Goal: Task Accomplishment & Management: Use online tool/utility

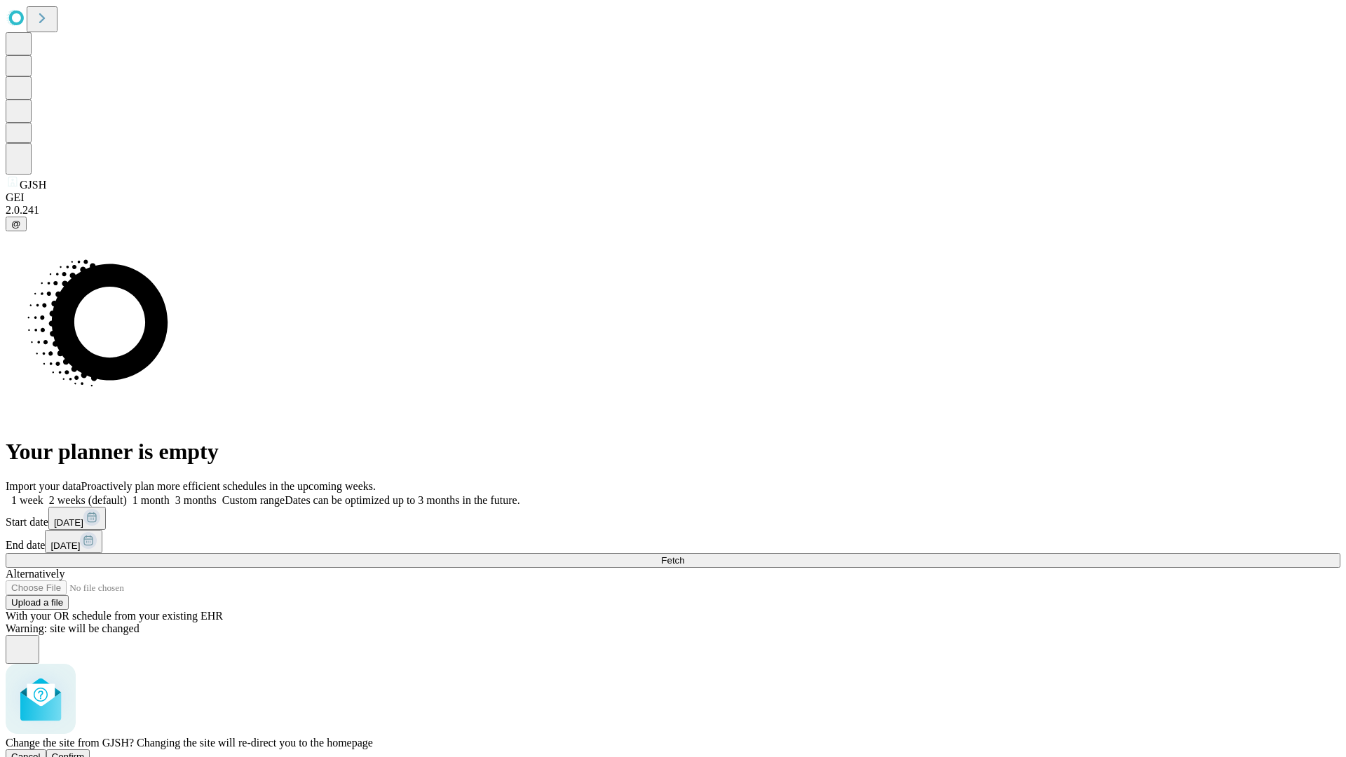
click at [85, 751] on span "Confirm" at bounding box center [68, 756] width 33 height 11
click at [43, 494] on label "1 week" at bounding box center [25, 500] width 38 height 12
click at [684, 555] on span "Fetch" at bounding box center [672, 560] width 23 height 11
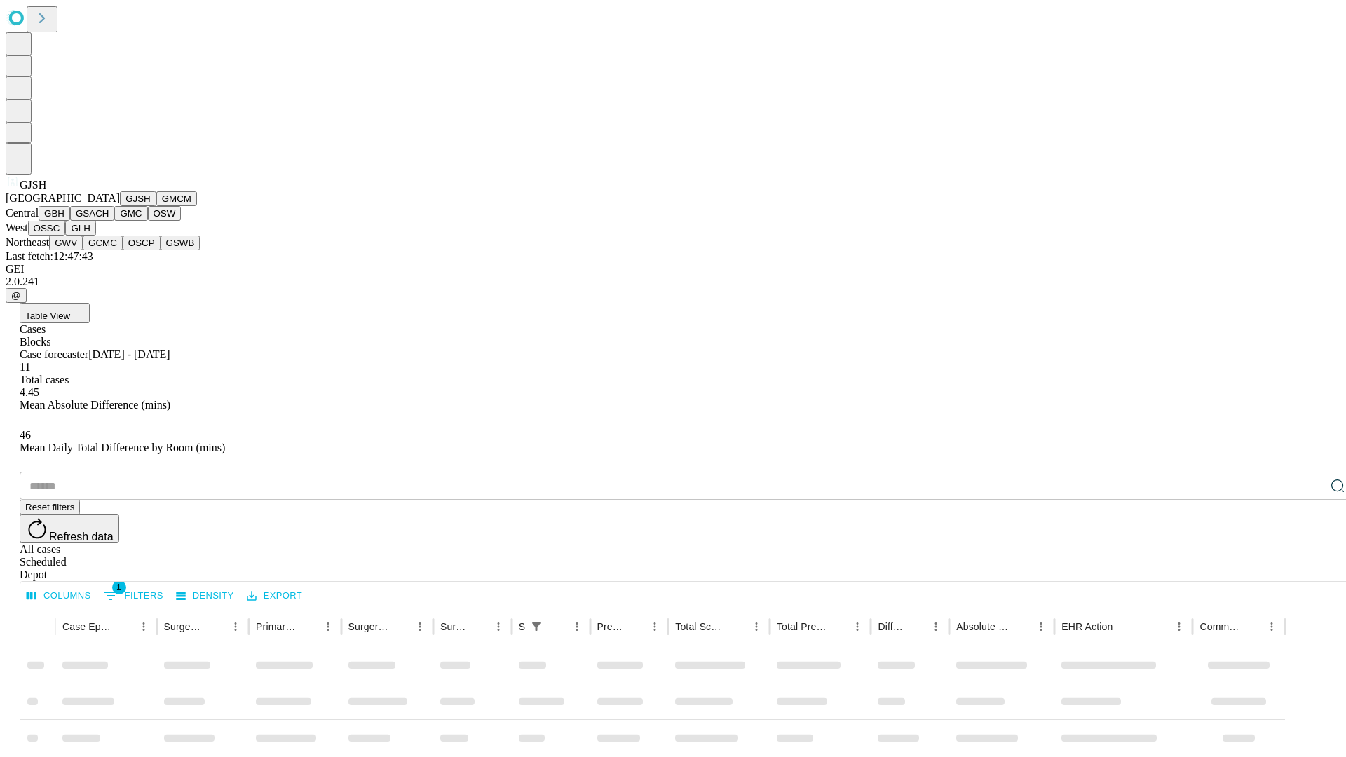
click at [156, 206] on button "GMCM" at bounding box center [176, 198] width 41 height 15
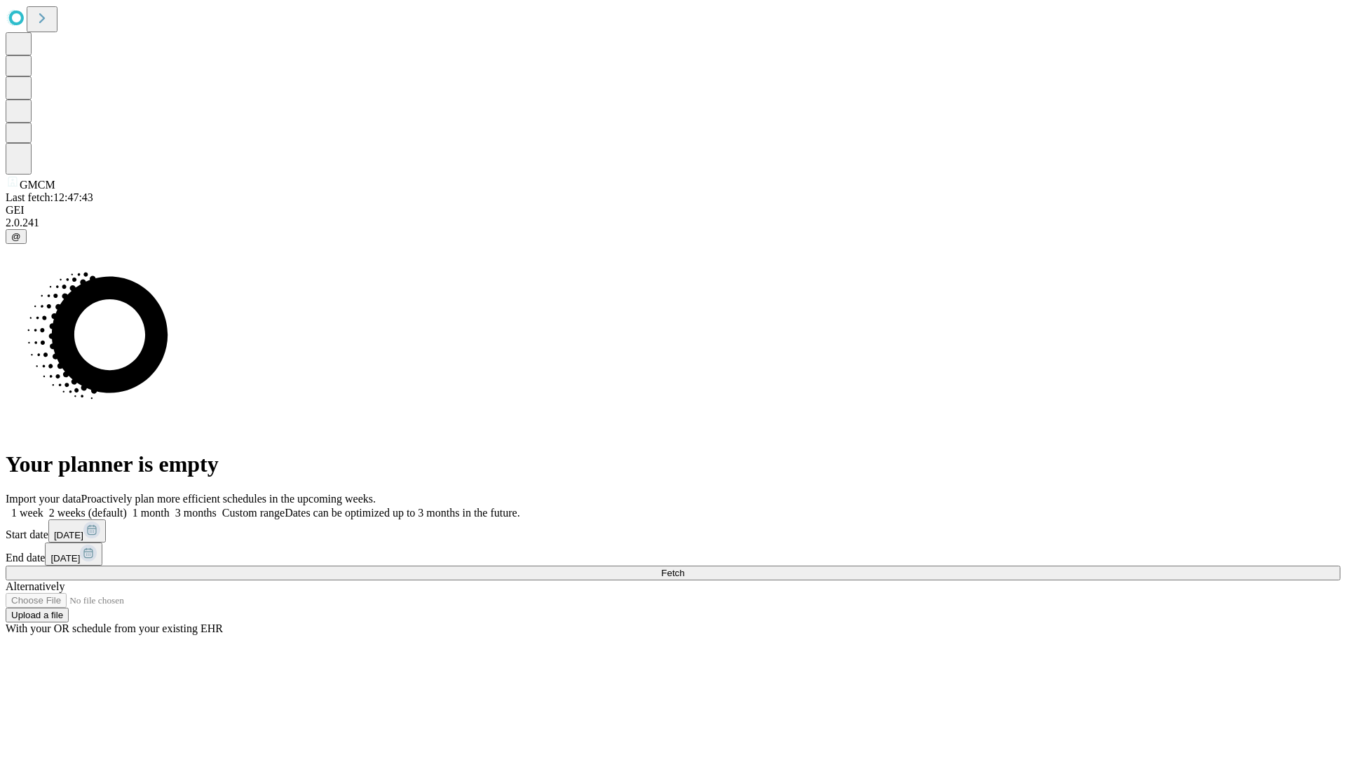
click at [43, 507] on label "1 week" at bounding box center [25, 513] width 38 height 12
click at [684, 568] on span "Fetch" at bounding box center [672, 573] width 23 height 11
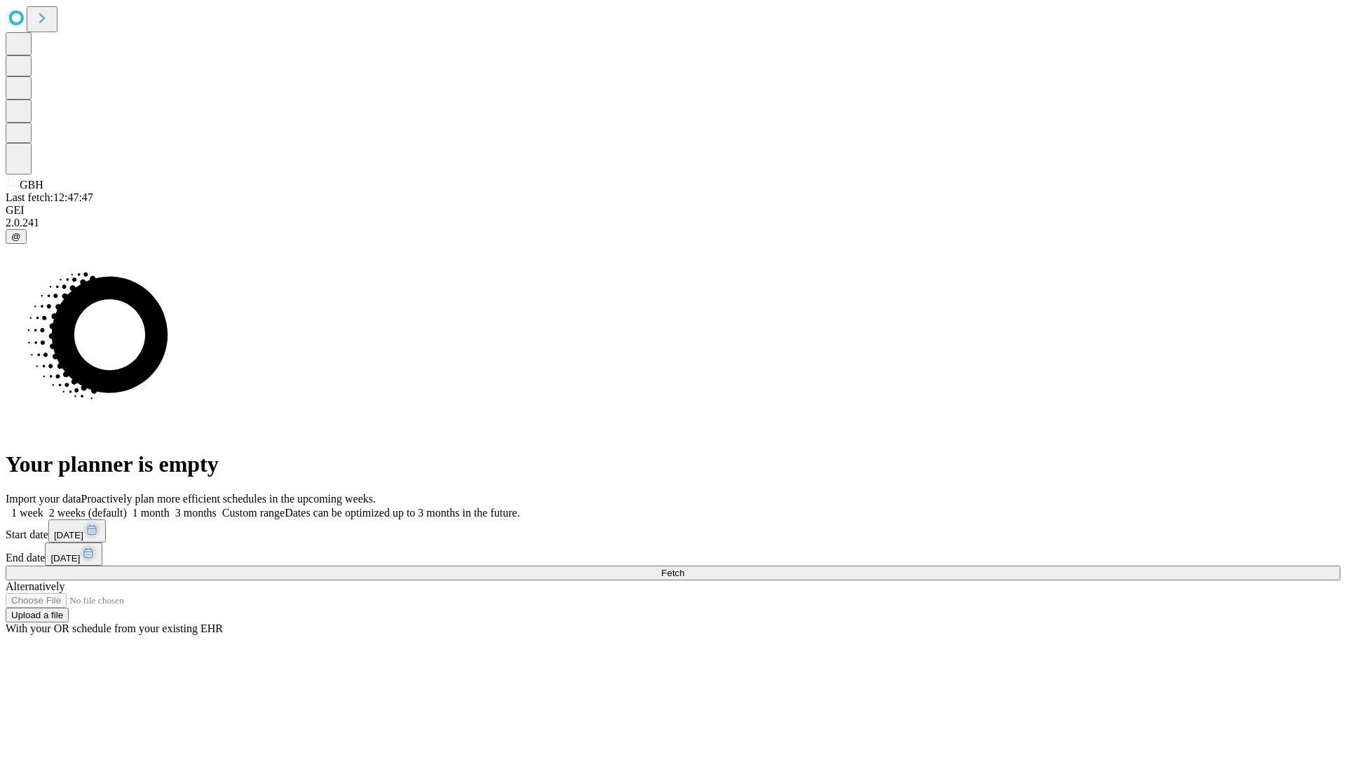
click at [43, 507] on label "1 week" at bounding box center [25, 513] width 38 height 12
click at [684, 568] on span "Fetch" at bounding box center [672, 573] width 23 height 11
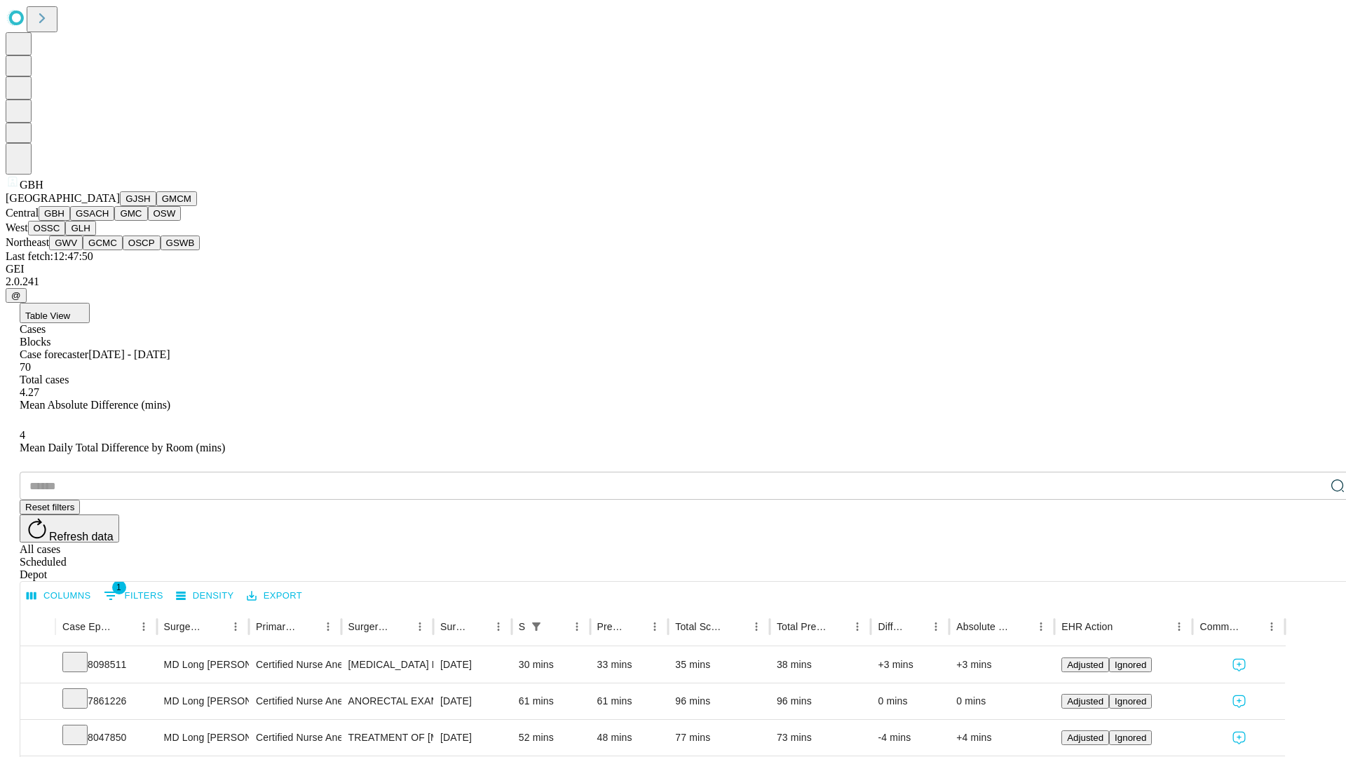
click at [109, 221] on button "GSACH" at bounding box center [92, 213] width 44 height 15
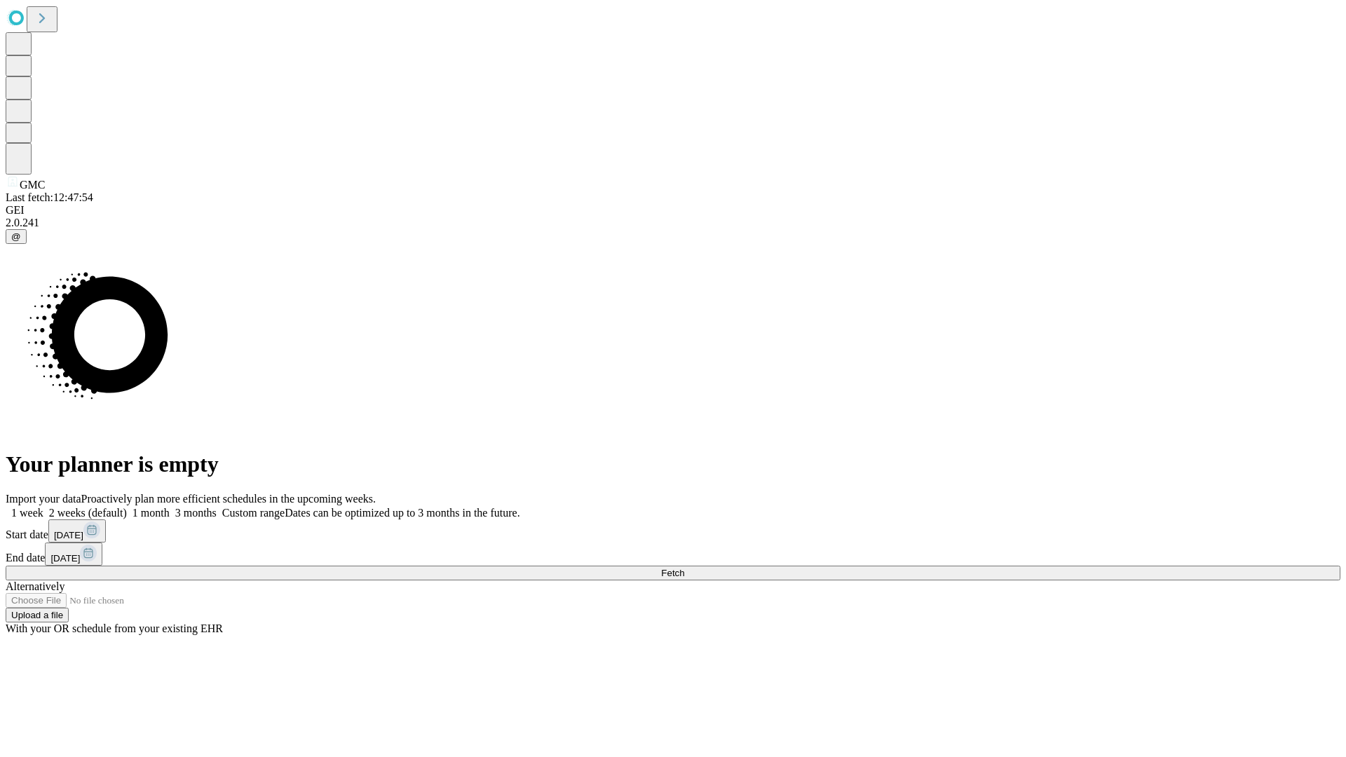
click at [43, 507] on label "1 week" at bounding box center [25, 513] width 38 height 12
click at [684, 568] on span "Fetch" at bounding box center [672, 573] width 23 height 11
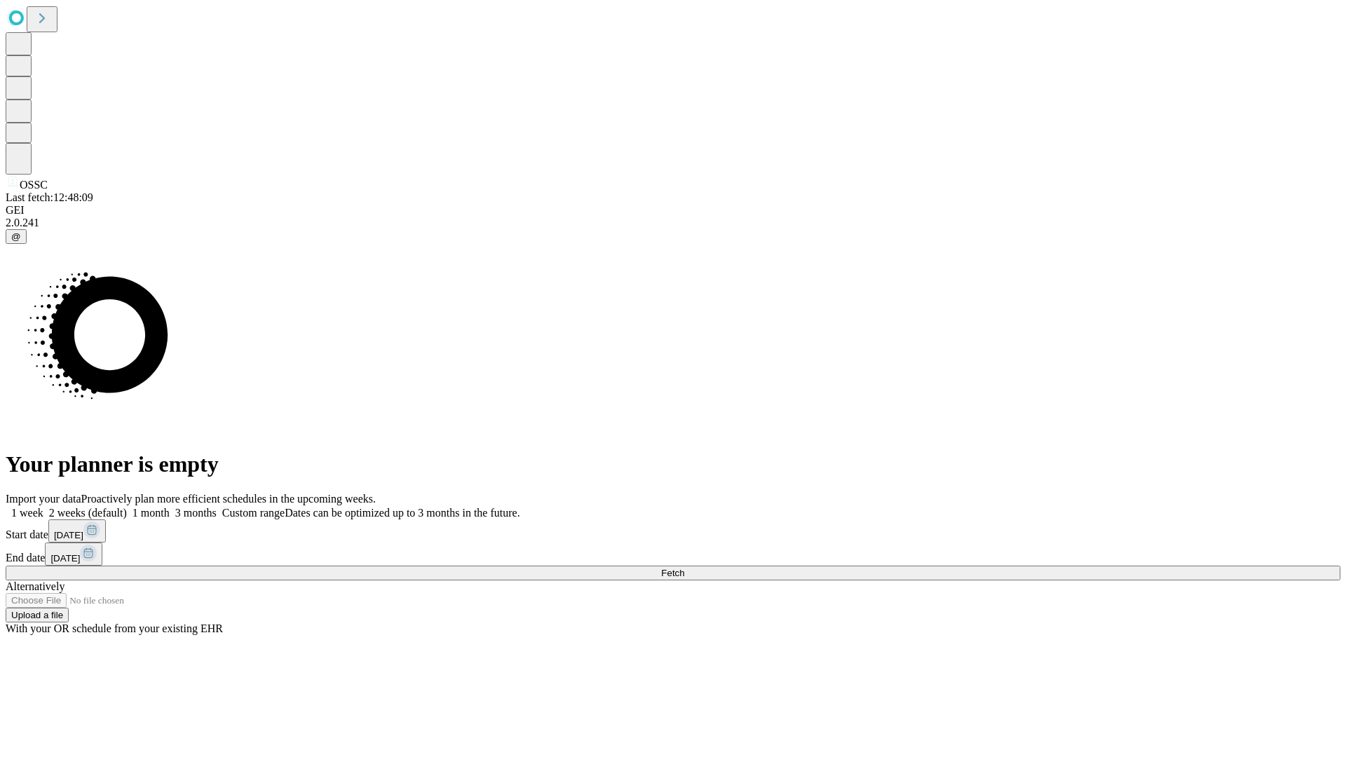
click at [684, 568] on span "Fetch" at bounding box center [672, 573] width 23 height 11
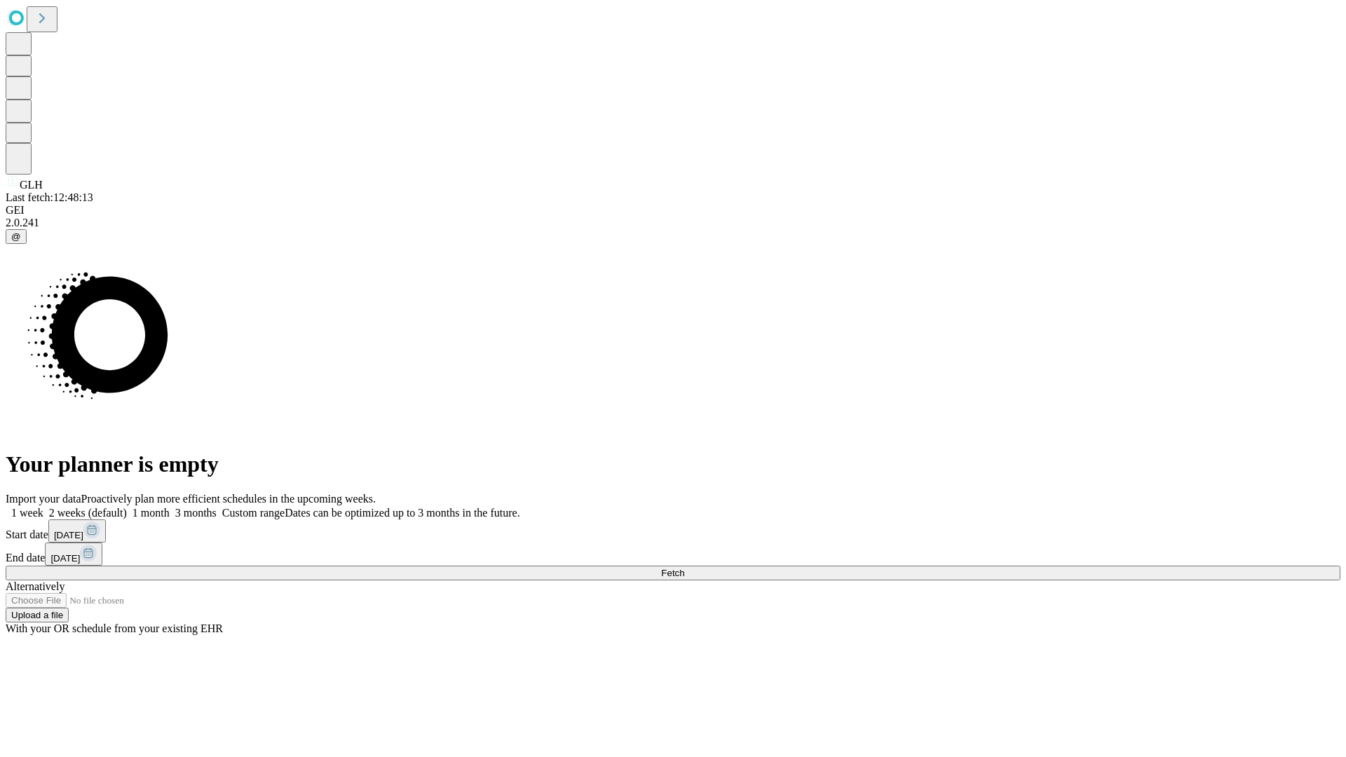
click at [43, 507] on label "1 week" at bounding box center [25, 513] width 38 height 12
click at [684, 568] on span "Fetch" at bounding box center [672, 573] width 23 height 11
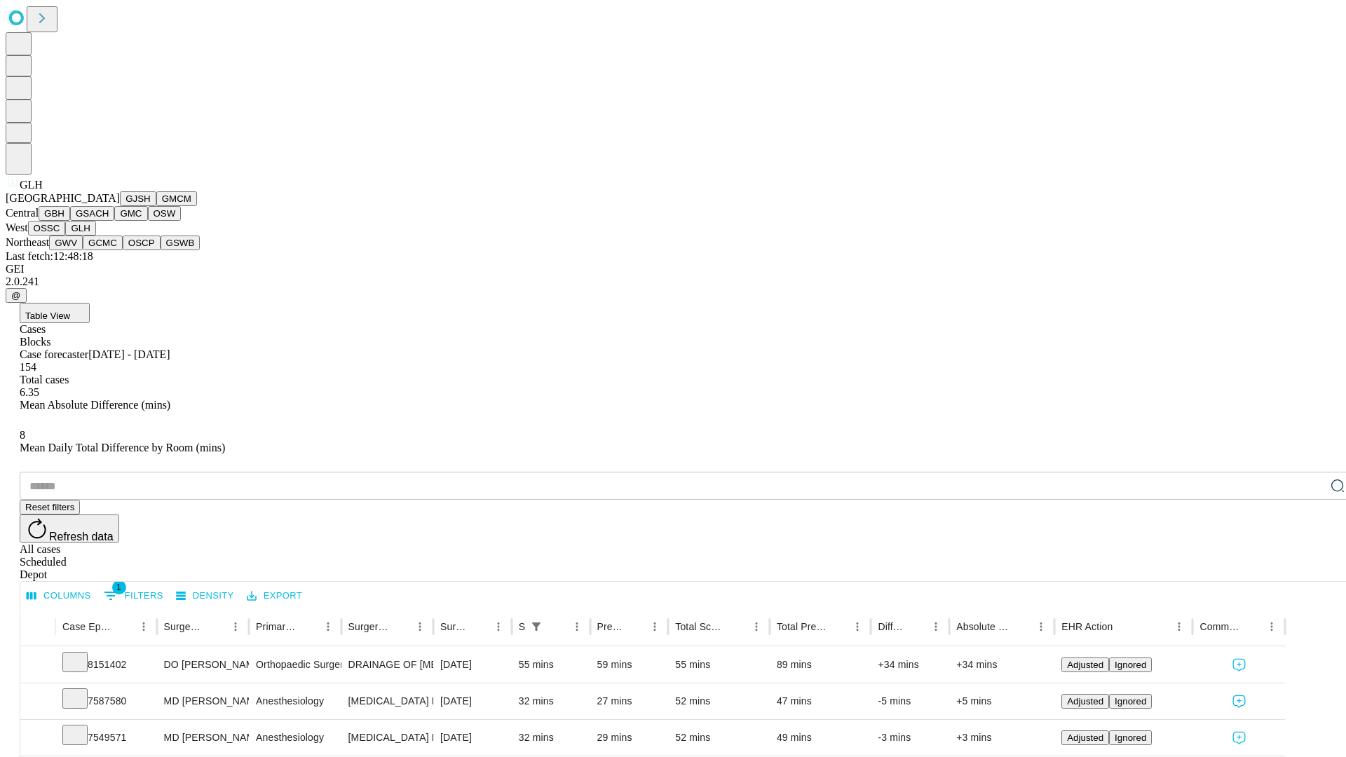
click at [83, 250] on button "GWV" at bounding box center [66, 243] width 34 height 15
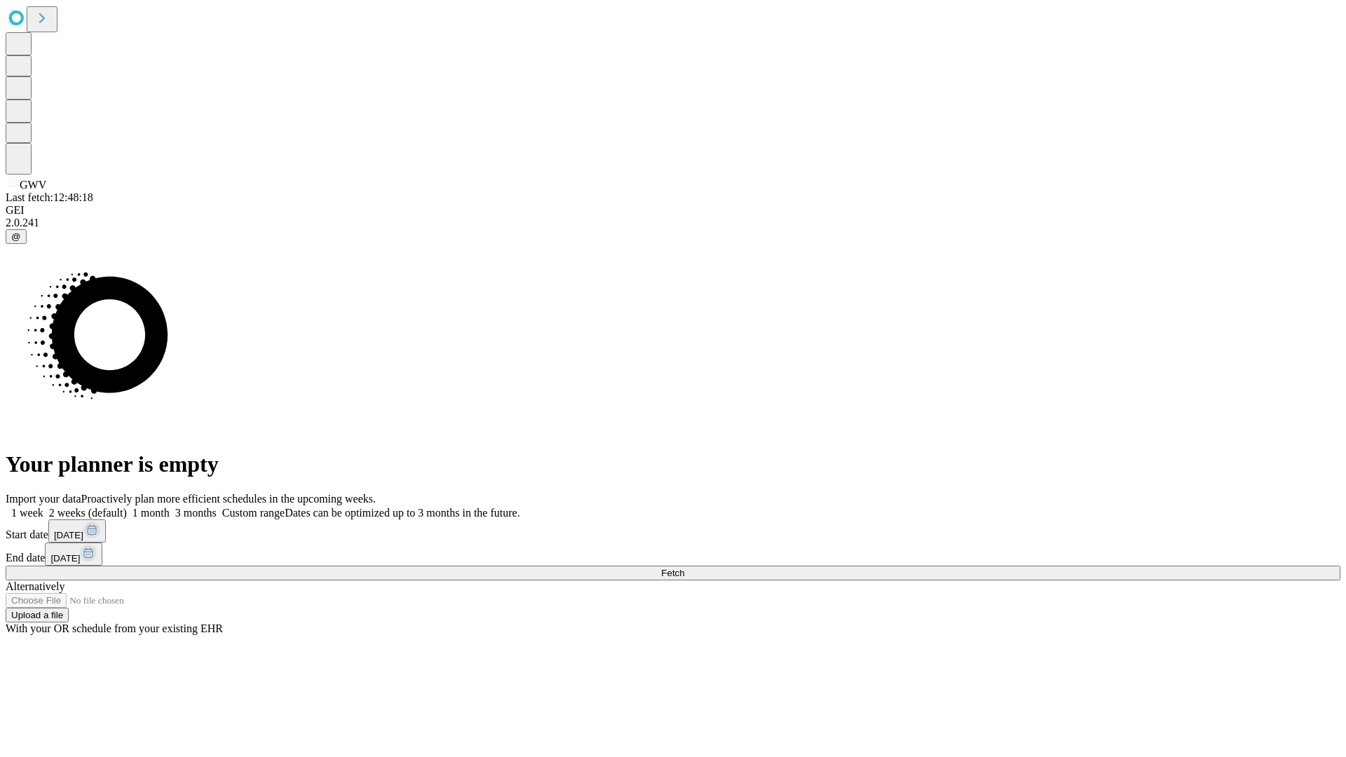
click at [43, 507] on label "1 week" at bounding box center [25, 513] width 38 height 12
click at [684, 568] on span "Fetch" at bounding box center [672, 573] width 23 height 11
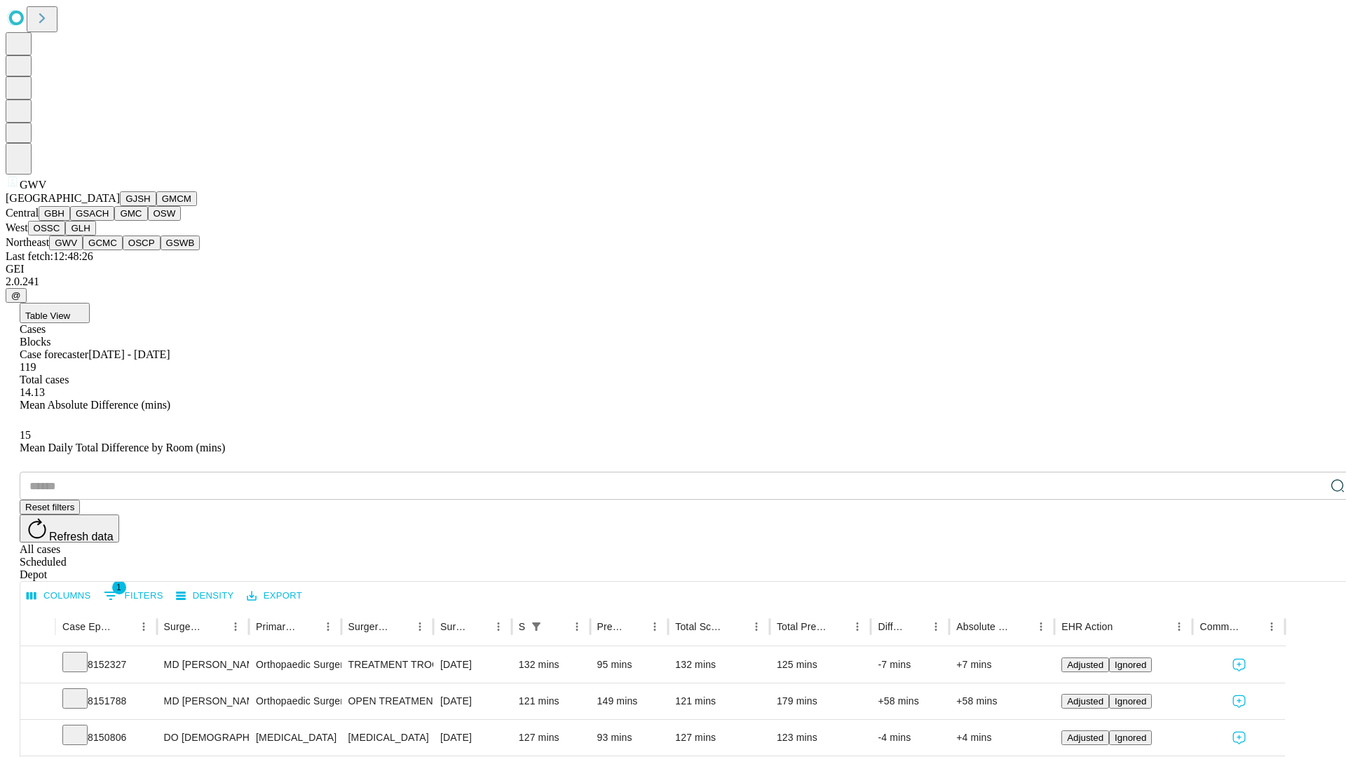
click at [109, 250] on button "GCMC" at bounding box center [103, 243] width 40 height 15
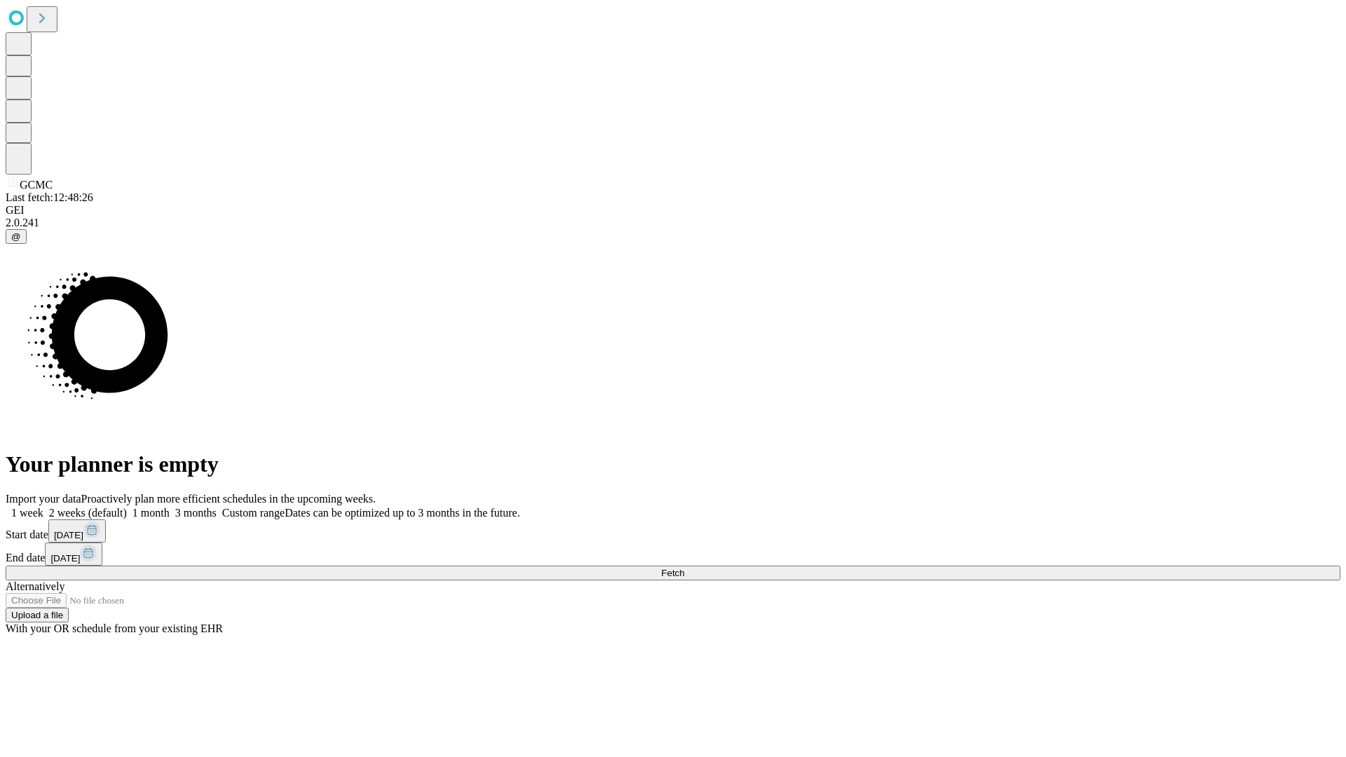
click at [43, 507] on label "1 week" at bounding box center [25, 513] width 38 height 12
click at [684, 568] on span "Fetch" at bounding box center [672, 573] width 23 height 11
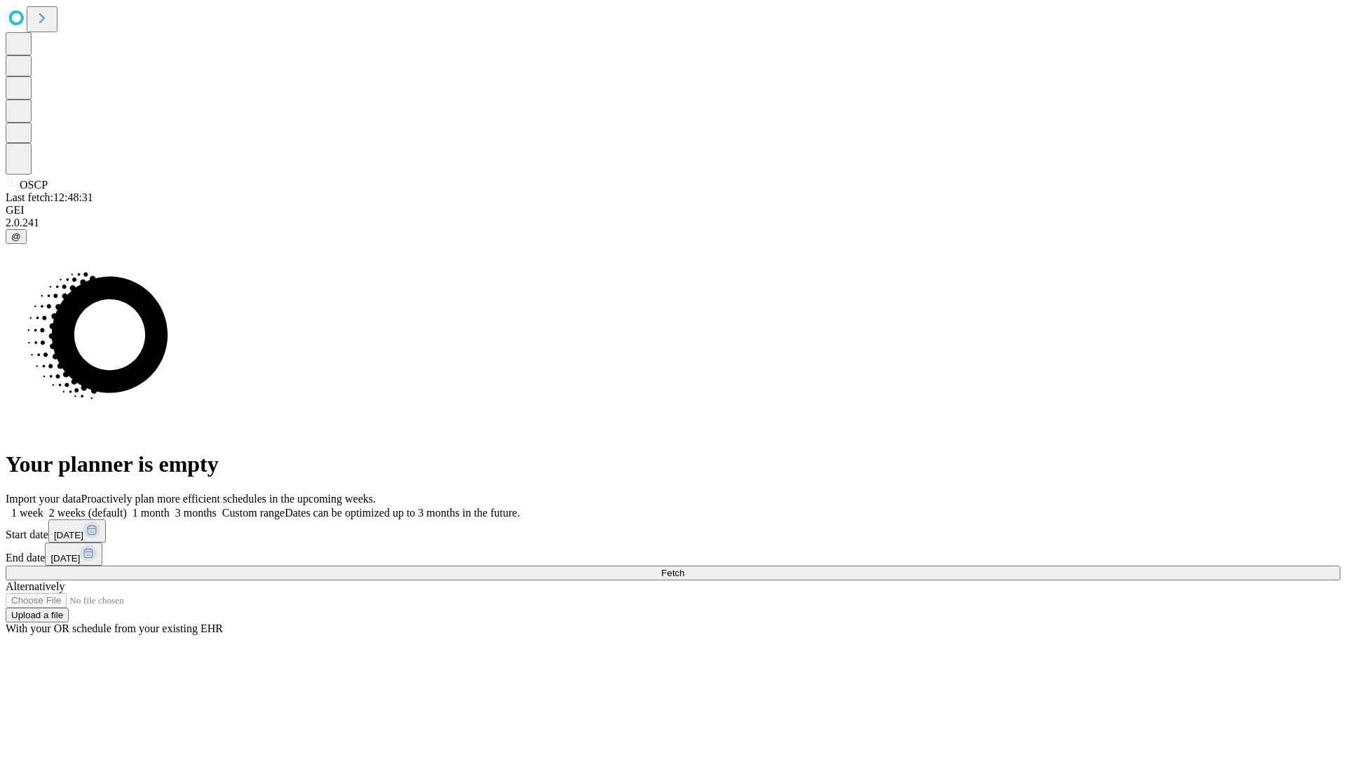
click at [43, 507] on label "1 week" at bounding box center [25, 513] width 38 height 12
click at [684, 568] on span "Fetch" at bounding box center [672, 573] width 23 height 11
